Goal: Find specific page/section: Find specific page/section

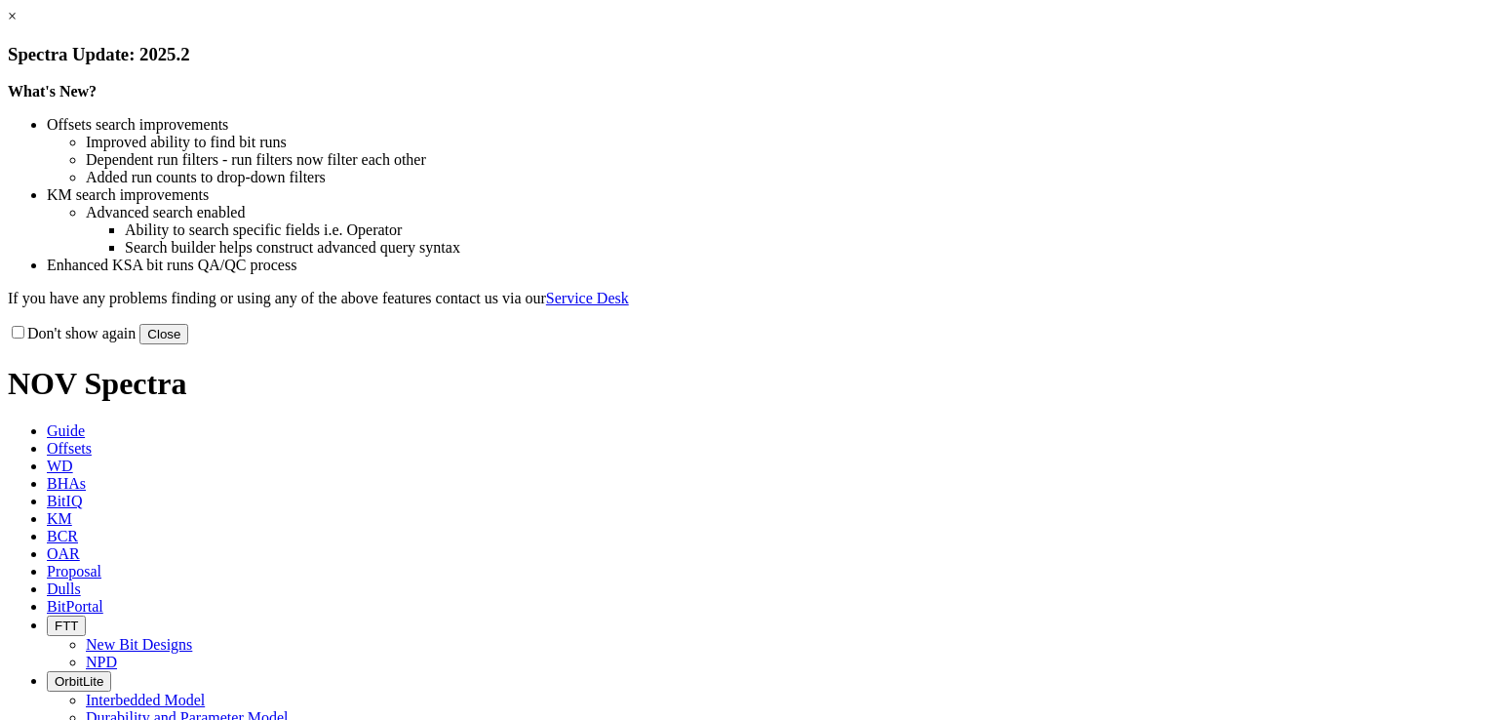
click at [17, 24] on link "×" at bounding box center [12, 16] width 9 height 17
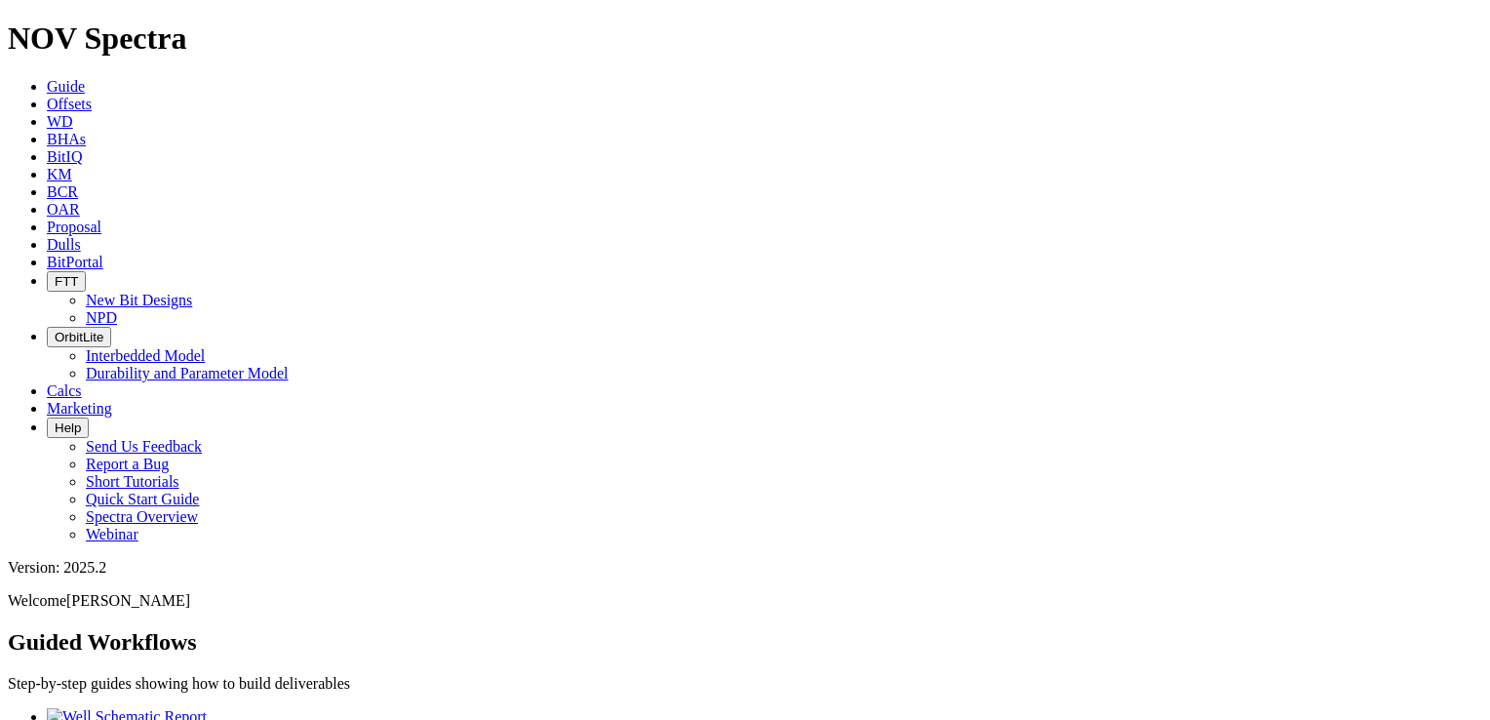
click at [92, 96] on link "Offsets" at bounding box center [69, 104] width 45 height 17
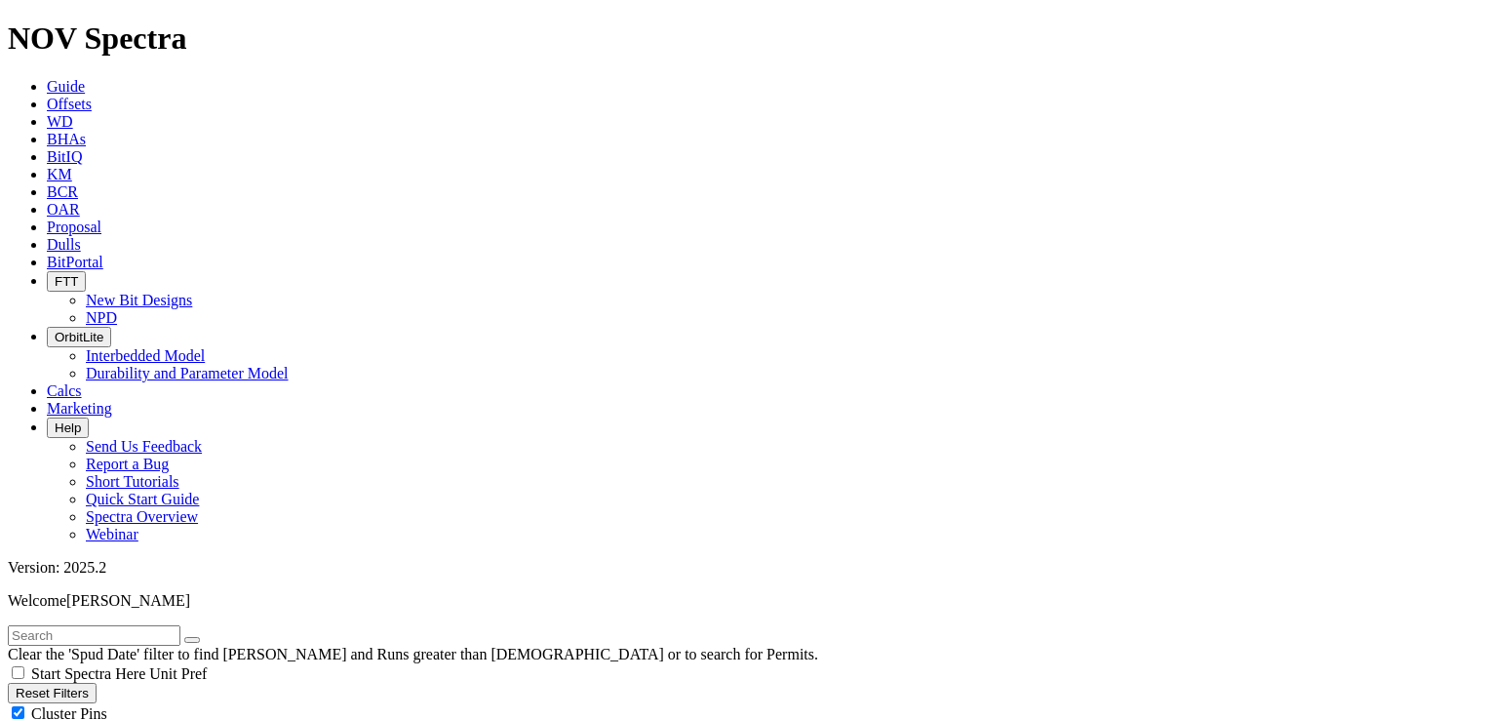
click at [103, 254] on span "BitPortal" at bounding box center [75, 262] width 57 height 17
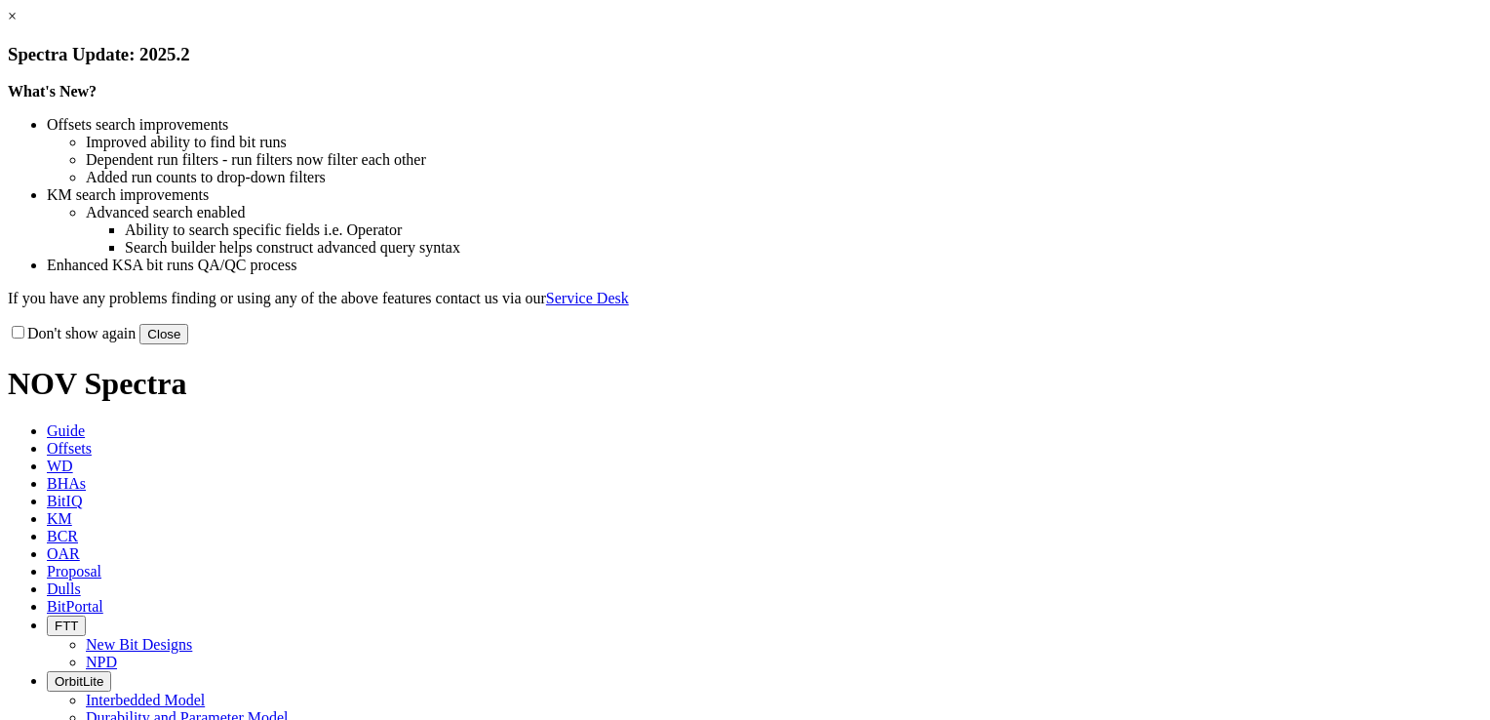
click at [17, 24] on link "×" at bounding box center [12, 16] width 9 height 17
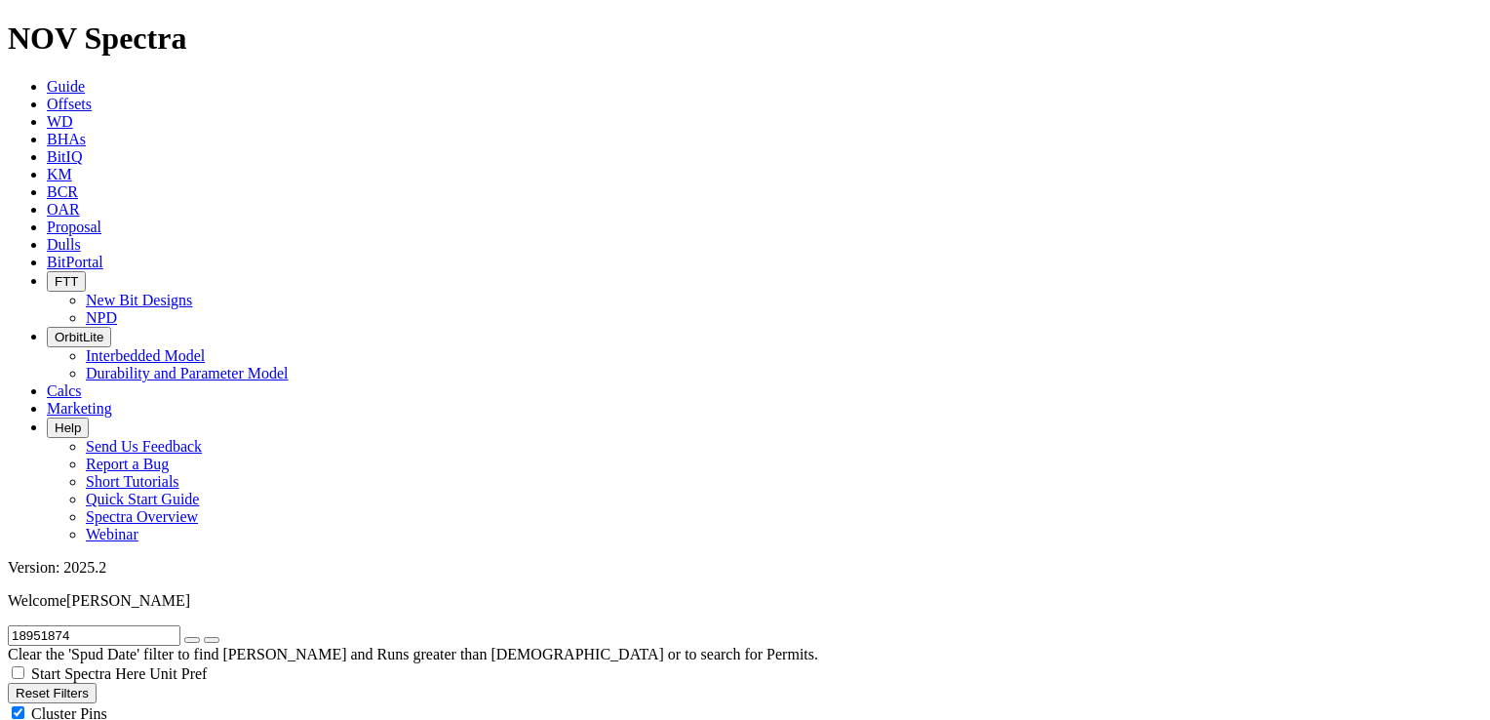
radio input "false"
radio input "true"
